Goal: Task Accomplishment & Management: Use online tool/utility

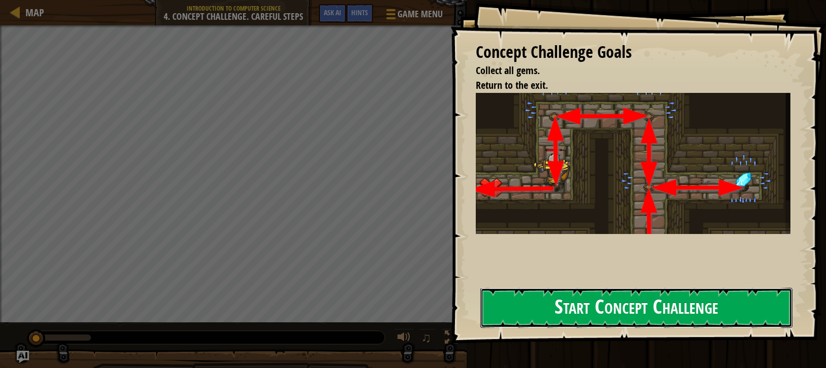
click at [612, 301] on button "Start Concept Challenge" at bounding box center [636, 308] width 312 height 40
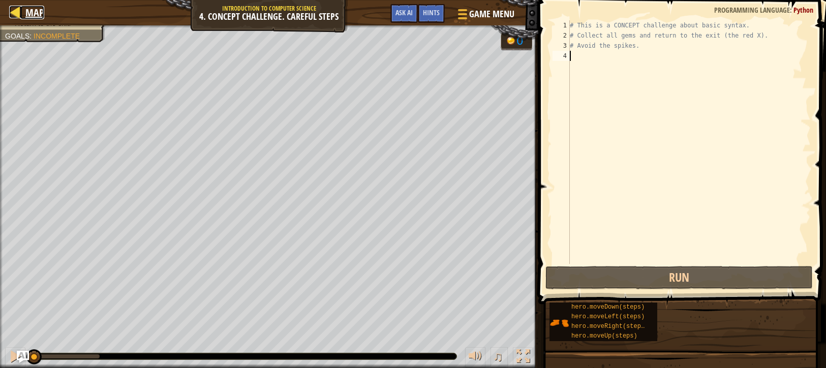
click at [32, 10] on span "Map" at bounding box center [34, 13] width 19 height 14
